Goal: Task Accomplishment & Management: Manage account settings

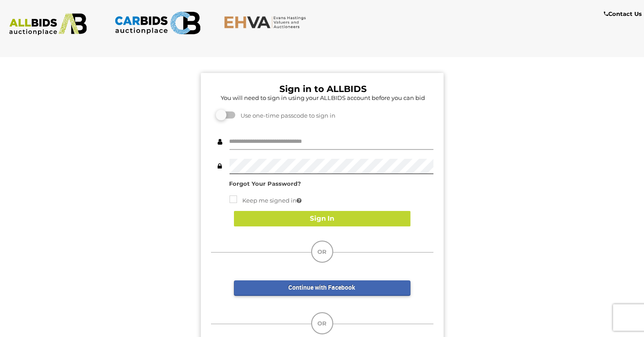
click at [336, 139] on input "text" at bounding box center [332, 141] width 204 height 15
type input "**********"
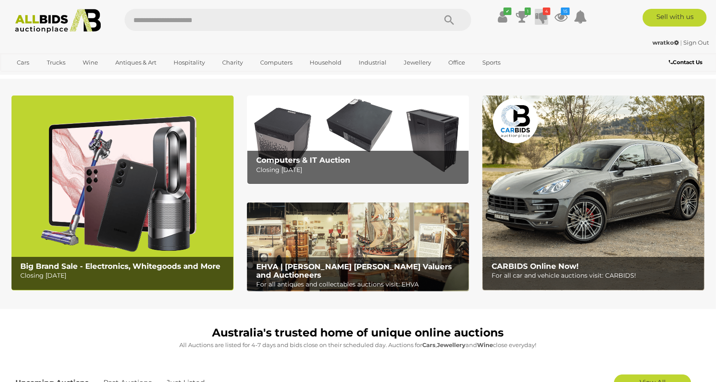
click at [544, 11] on icon "4" at bounding box center [547, 12] width 8 height 8
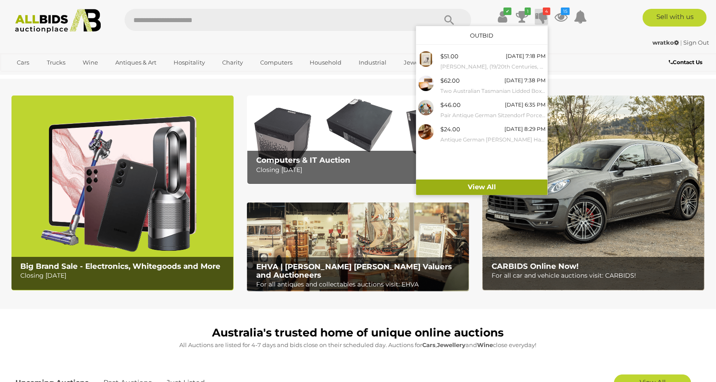
click at [513, 184] on link "View All" at bounding box center [482, 186] width 132 height 15
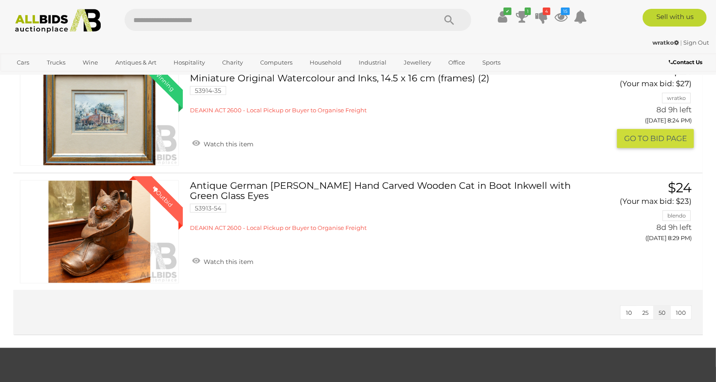
scroll to position [491, 0]
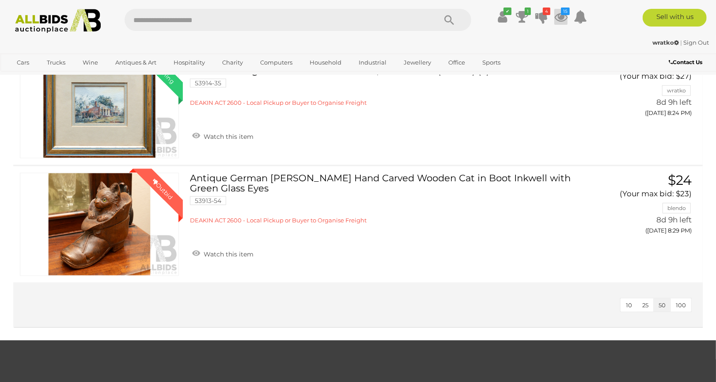
click at [567, 13] on icon "15" at bounding box center [565, 12] width 9 height 8
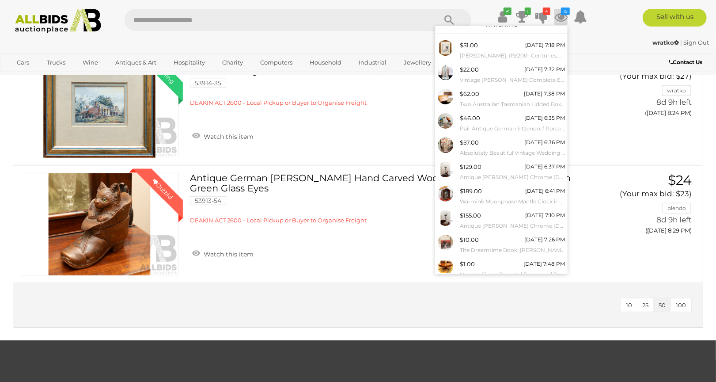
scroll to position [34, 0]
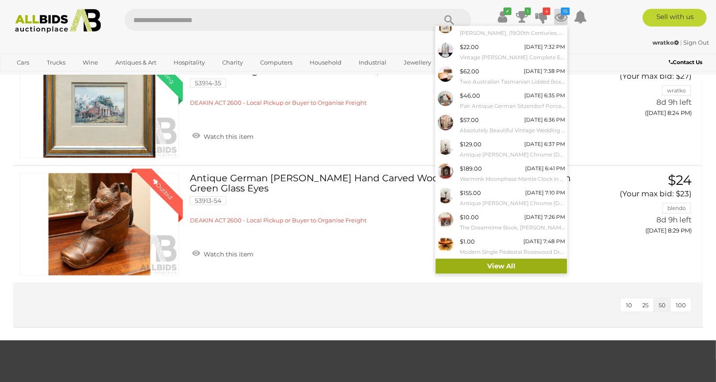
click at [504, 261] on link "View All" at bounding box center [501, 265] width 132 height 15
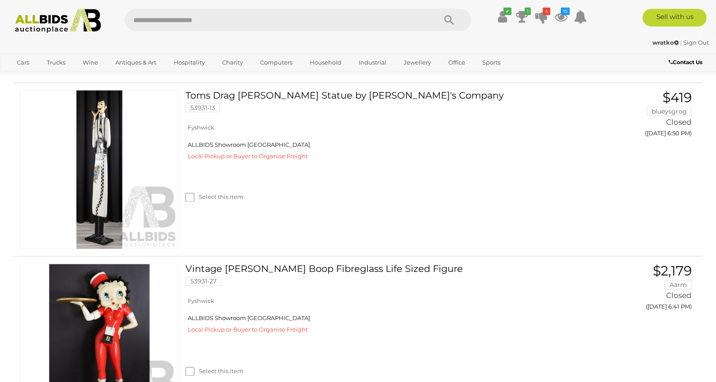
scroll to position [2846, 0]
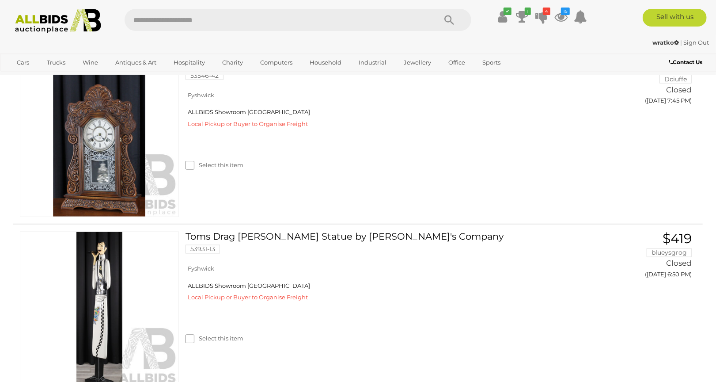
scroll to position [3042, 0]
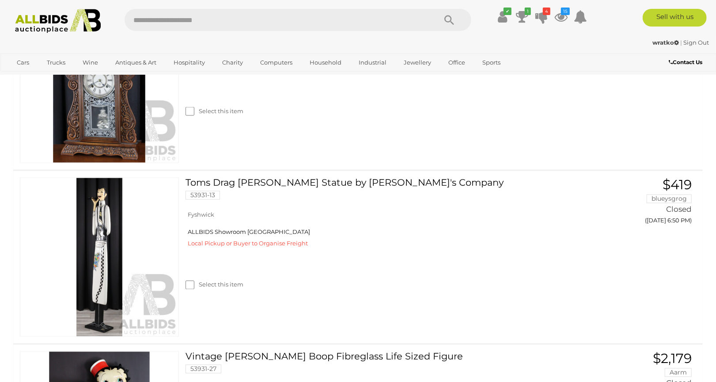
click at [230, 115] on label "Select this item" at bounding box center [214, 111] width 58 height 8
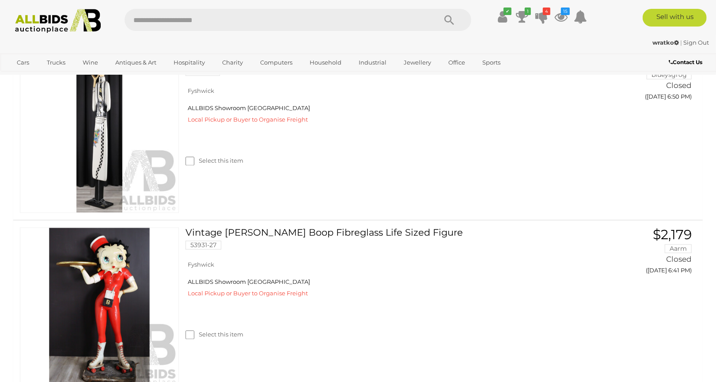
scroll to position [3238, 0]
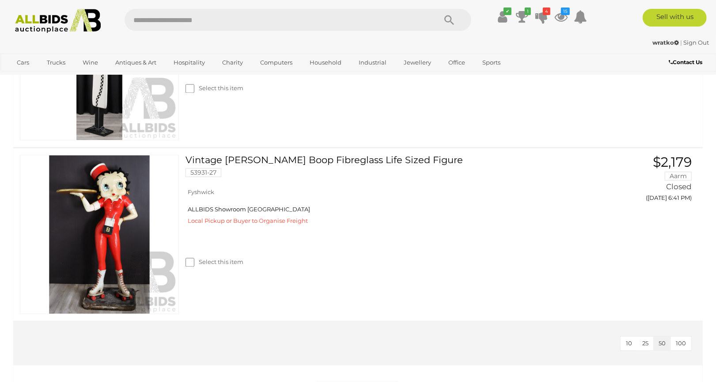
click at [228, 92] on label "Select this item" at bounding box center [214, 88] width 58 height 8
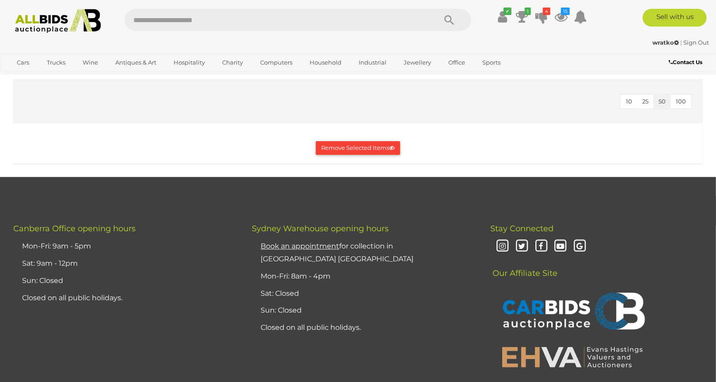
scroll to position [3483, 0]
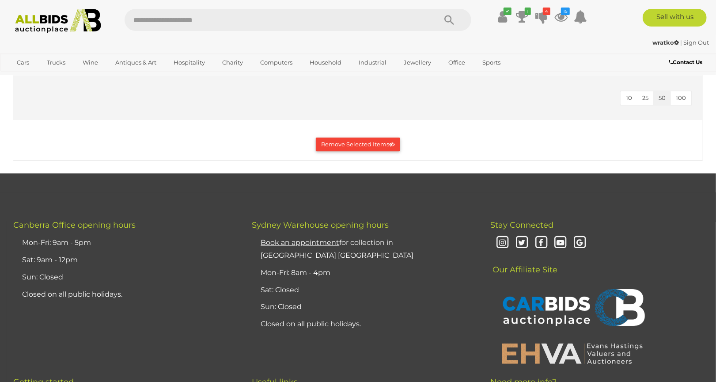
click at [370, 151] on button "Remove Selected Items" at bounding box center [358, 144] width 84 height 14
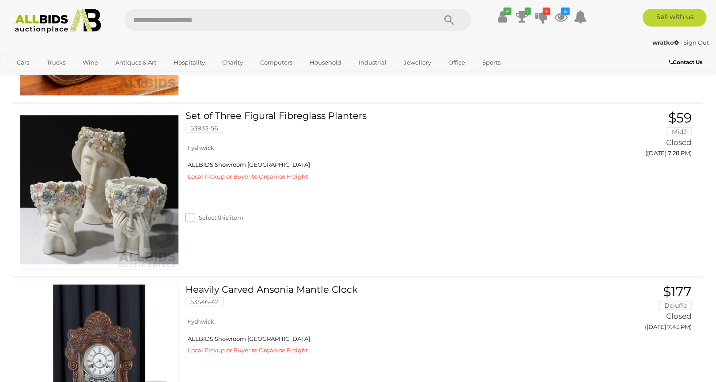
scroll to position [2748, 0]
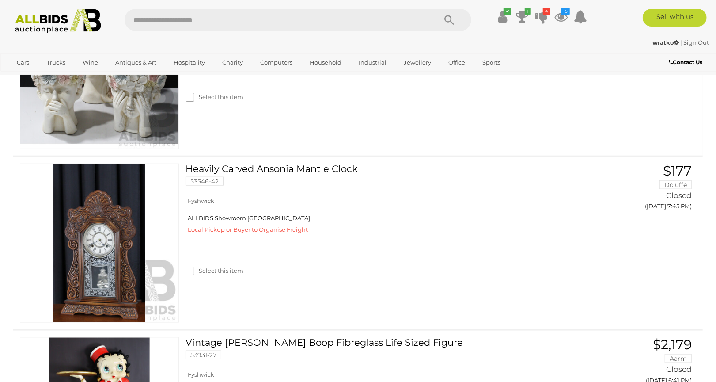
click at [225, 101] on label "Select this item" at bounding box center [214, 97] width 58 height 8
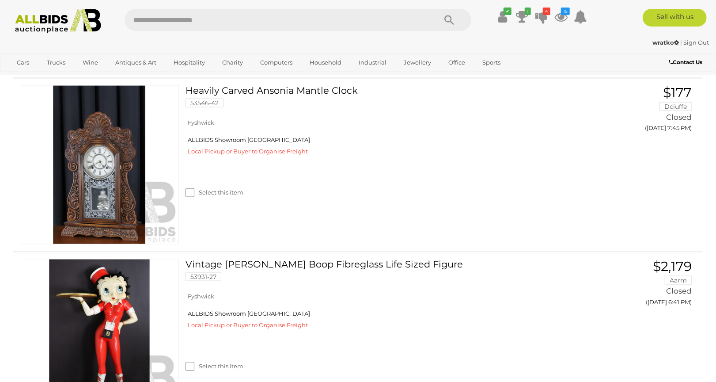
scroll to position [2944, 0]
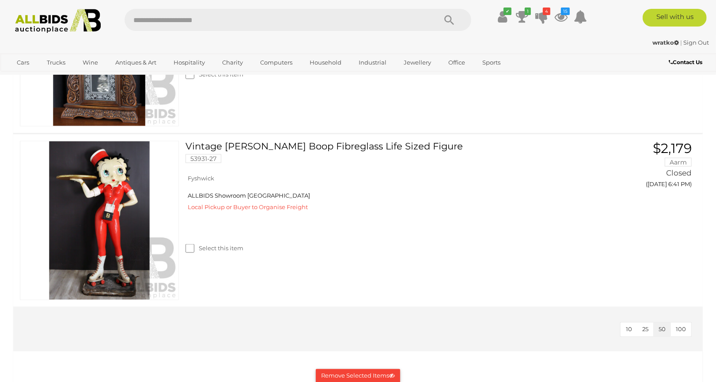
click at [223, 79] on label "Select this item" at bounding box center [214, 74] width 58 height 8
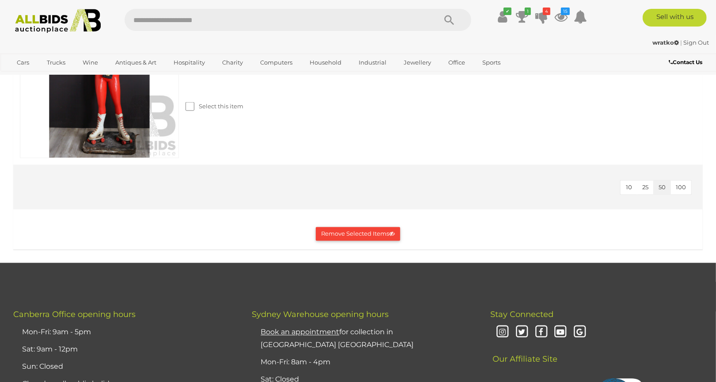
scroll to position [3091, 0]
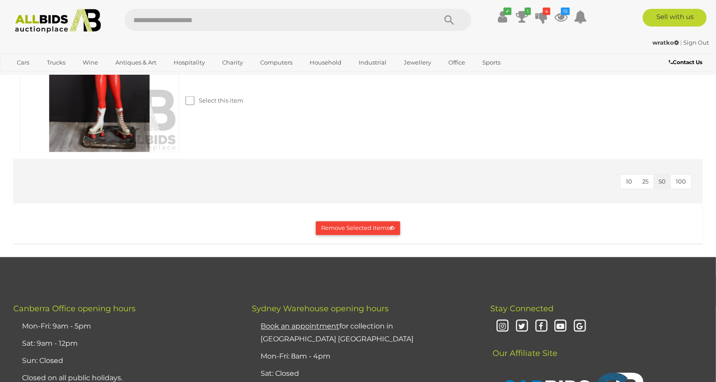
click at [332, 235] on button "Remove Selected Items" at bounding box center [358, 228] width 84 height 14
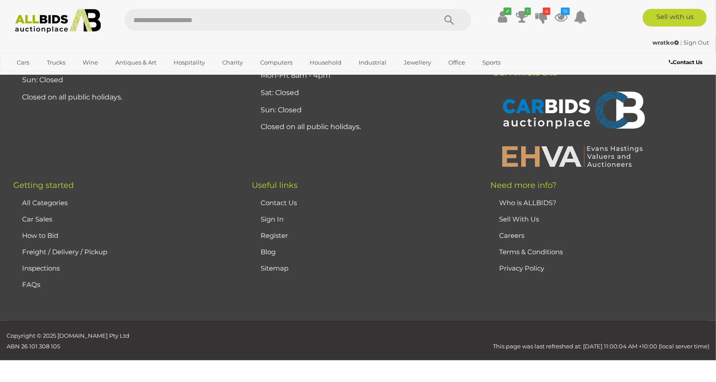
scroll to position [0, 0]
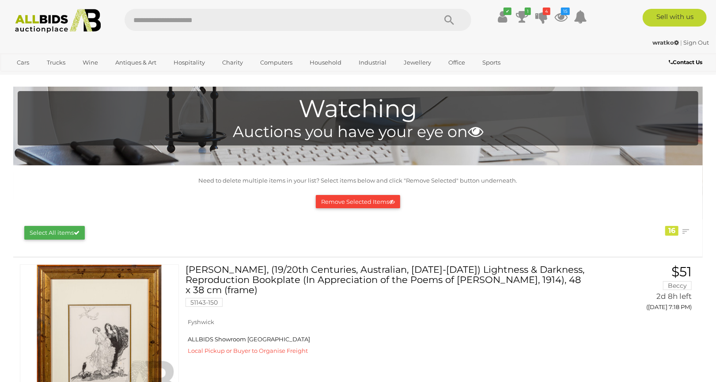
click at [699, 42] on link "Sign Out" at bounding box center [697, 42] width 26 height 7
